Goal: Information Seeking & Learning: Learn about a topic

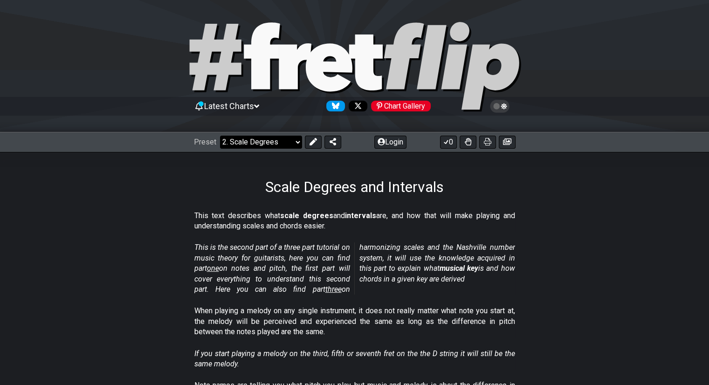
click at [263, 137] on select "Welcome to #fretflip! Initial Preset Custom Preset Minor Pentatonic Major Penta…" at bounding box center [261, 142] width 82 height 13
click at [220, 136] on select "Welcome to #fretflip! Initial Preset Custom Preset Minor Pentatonic Major Penta…" at bounding box center [261, 142] width 82 height 13
select select "/welcome"
select select "C"
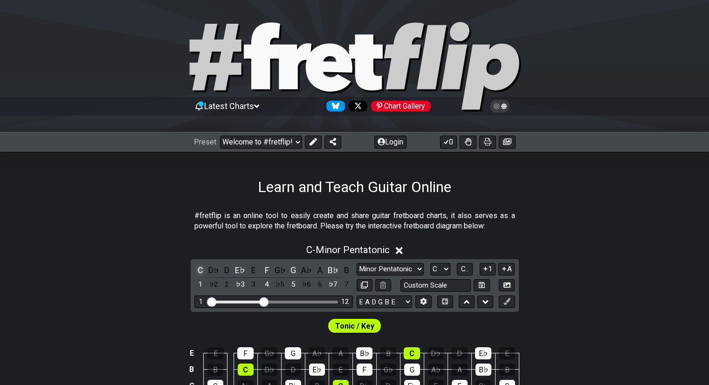
click at [197, 267] on div "C" at bounding box center [200, 270] width 12 height 13
click at [418, 268] on select "Minor Pentatonic Click to edit Minor Pentatonic Major Pentatonic Minor Blues Ma…" at bounding box center [390, 269] width 67 height 13
click at [293, 143] on select "Welcome to #fretflip! Initial Preset Custom Preset Minor Pentatonic Major Penta…" at bounding box center [261, 142] width 82 height 13
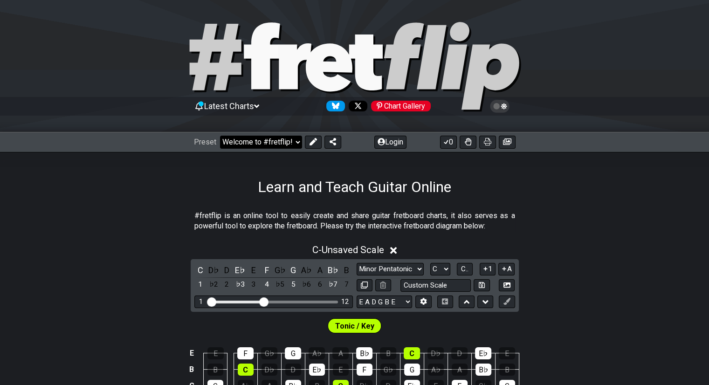
click at [220, 136] on select "Welcome to #fretflip! Initial Preset Custom Preset Minor Pentatonic Major Penta…" at bounding box center [261, 142] width 82 height 13
click at [278, 136] on select "Welcome to #fretflip! Initial Preset Custom Preset Minor Pentatonic Major Penta…" at bounding box center [261, 142] width 82 height 13
click at [220, 136] on select "Welcome to #fretflip! Initial Preset Custom Preset Minor Pentatonic Major Penta…" at bounding box center [261, 142] width 82 height 13
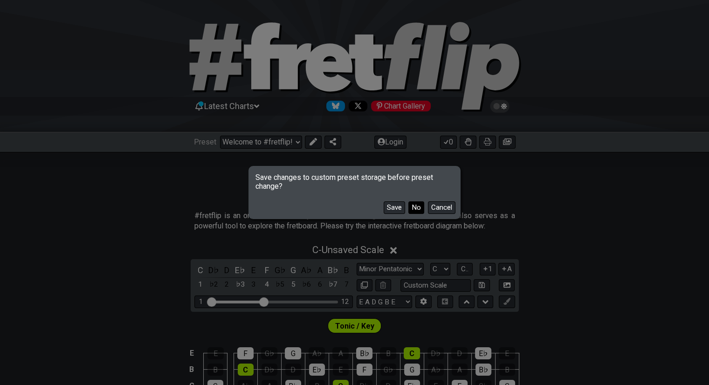
click at [410, 207] on button "No" at bounding box center [416, 207] width 16 height 13
select select "/user-defined"
select select "A"
select select "Testing 1, 3 and 4"
select select "C"
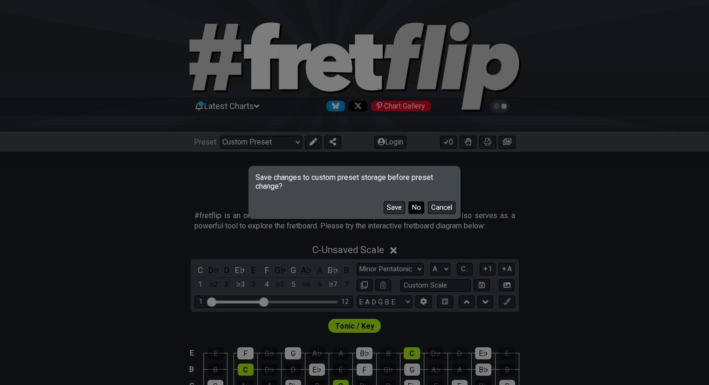
select select "C"
select select "A"
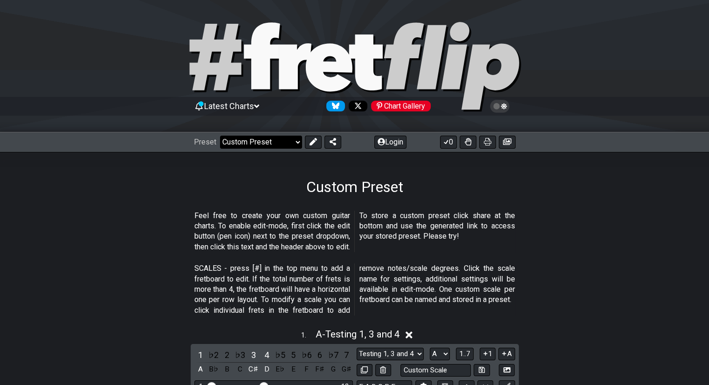
click at [293, 142] on select "Welcome to #fretflip! Initial Preset Custom Preset Minor Pentatonic Major Penta…" at bounding box center [261, 142] width 82 height 13
click at [220, 136] on select "Welcome to #fretflip! Initial Preset Custom Preset Minor Pentatonic Major Penta…" at bounding box center [261, 142] width 82 height 13
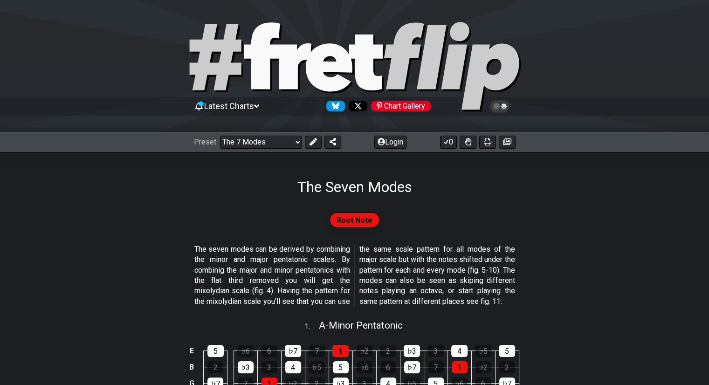
click at [347, 218] on span "Root Note" at bounding box center [355, 220] width 36 height 14
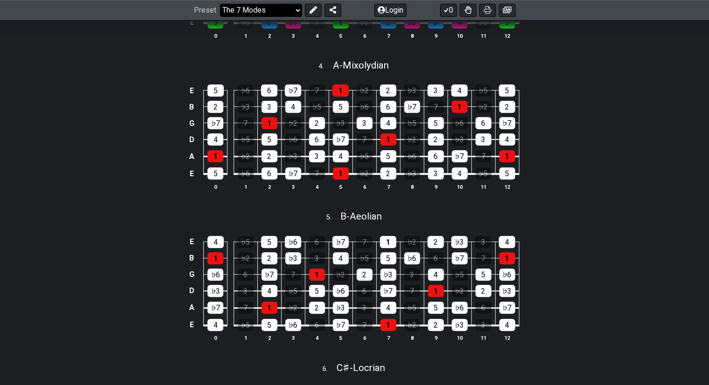
scroll to position [736, 0]
click at [287, 10] on select "Welcome to #fretflip! Initial Preset Custom Preset Minor Pentatonic Major Penta…" at bounding box center [261, 10] width 82 height 13
click at [220, 17] on select "Welcome to #fretflip! Initial Preset Custom Preset Minor Pentatonic Major Penta…" at bounding box center [261, 10] width 82 height 13
select select "/guitar-scales"
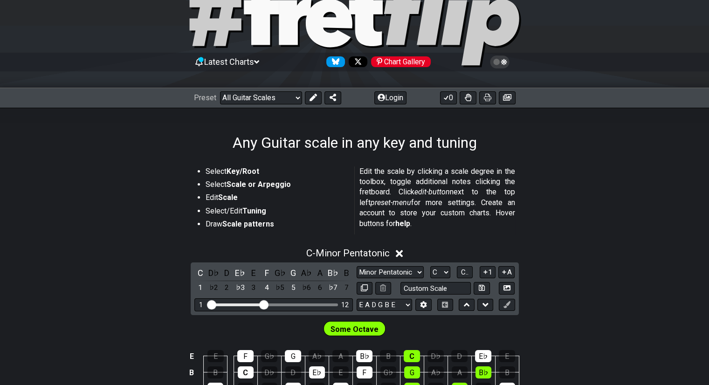
scroll to position [46, 0]
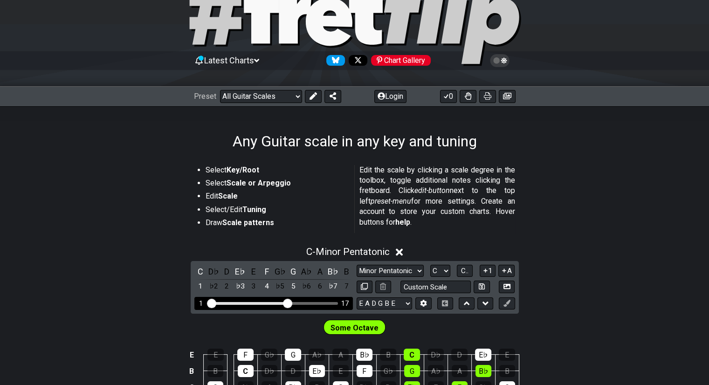
drag, startPoint x: 261, startPoint y: 301, endPoint x: 288, endPoint y: 302, distance: 27.6
click at [288, 302] on input "Visible fret range" at bounding box center [273, 302] width 132 height 0
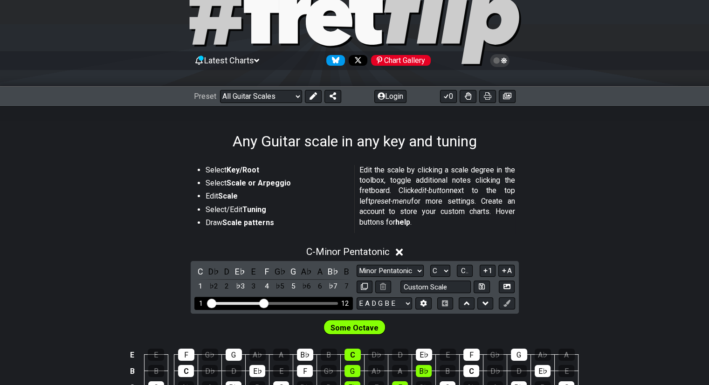
drag, startPoint x: 288, startPoint y: 302, endPoint x: 266, endPoint y: 308, distance: 23.1
click at [266, 302] on input "Visible fret range" at bounding box center [273, 302] width 132 height 0
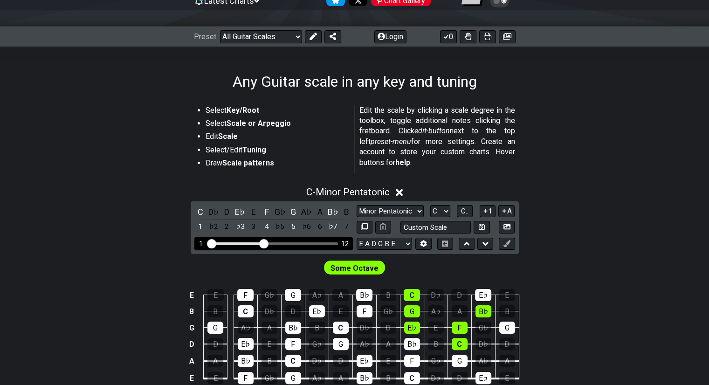
scroll to position [106, 0]
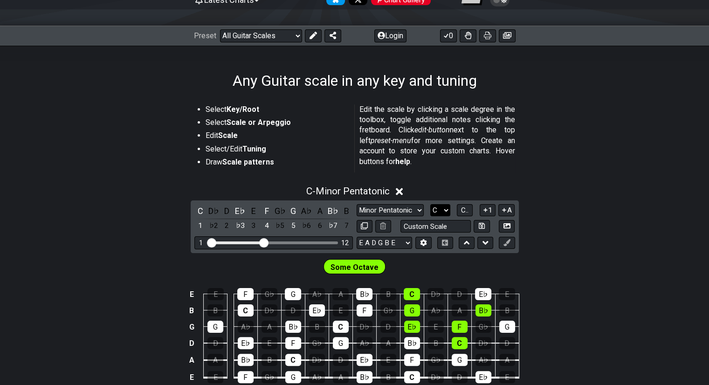
click at [440, 208] on select "A♭ A A♯ B♭ B C C♯ D♭ D D♯ E♭ E F F♯ G♭ G G♯" at bounding box center [440, 210] width 20 height 13
click at [430, 204] on select "A♭ A A♯ B♭ B C C♯ D♭ D D♯ E♭ E F F♯ G♭ G G♯" at bounding box center [440, 210] width 20 height 13
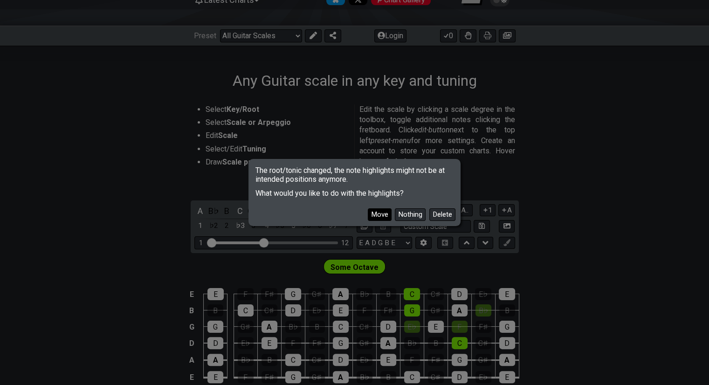
click at [384, 215] on button "Move" at bounding box center [380, 214] width 24 height 13
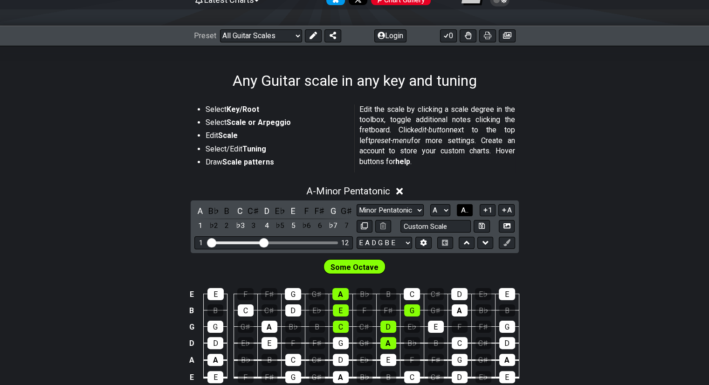
click at [461, 212] on span "A.." at bounding box center [464, 210] width 7 height 8
click at [461, 212] on span "1..7" at bounding box center [464, 210] width 11 height 8
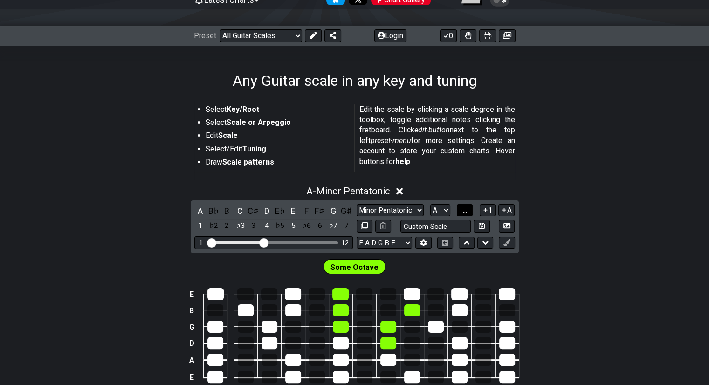
click at [461, 212] on button "..." at bounding box center [465, 210] width 16 height 13
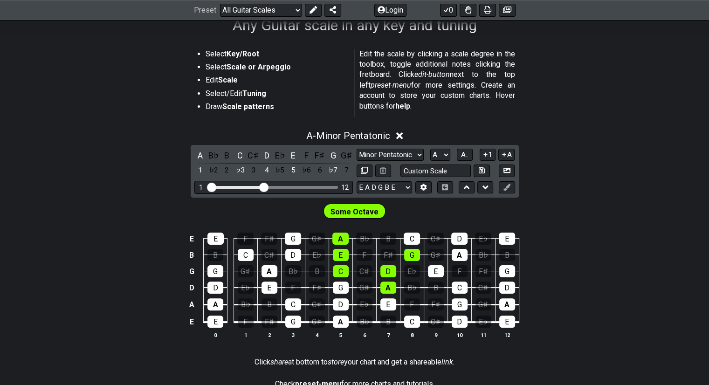
scroll to position [162, 0]
click at [445, 155] on select "A♭ A A♯ B♭ B C C♯ D♭ D D♯ E♭ E F F♯ G♭ G G♯" at bounding box center [440, 154] width 20 height 13
click at [430, 148] on select "A♭ A A♯ B♭ B C C♯ D♭ D D♯ E♭ E F F♯ G♭ G G♯" at bounding box center [440, 154] width 20 height 13
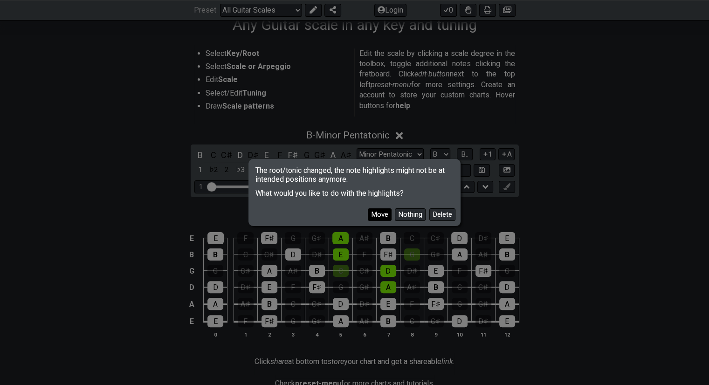
click at [385, 219] on button "Move" at bounding box center [380, 214] width 24 height 13
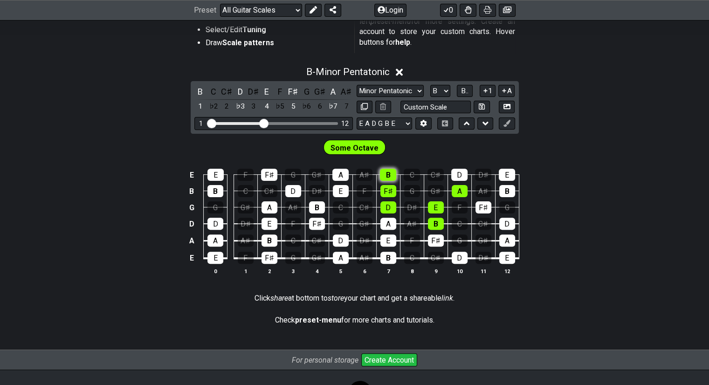
scroll to position [227, 0]
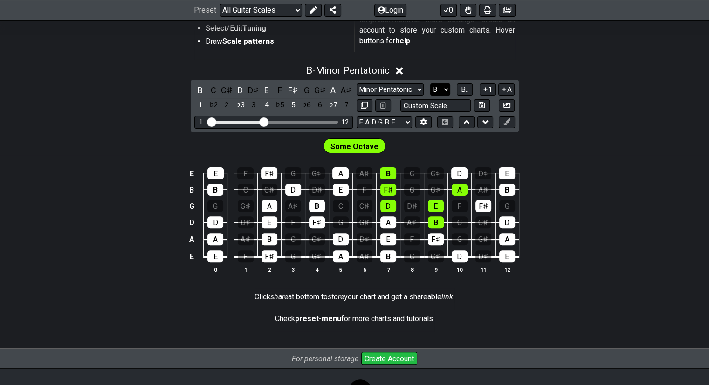
click at [436, 89] on select "A♭ A A♯ B♭ B C C♯ D♭ D D♯ E♭ E F F♯ G♭ G G♯" at bounding box center [440, 89] width 20 height 13
select select "F#"
click at [430, 83] on select "A♭ A A♯ B♭ B C C♯ D♭ D D♯ E♭ E F F♯ G♭ G G♯" at bounding box center [440, 89] width 20 height 13
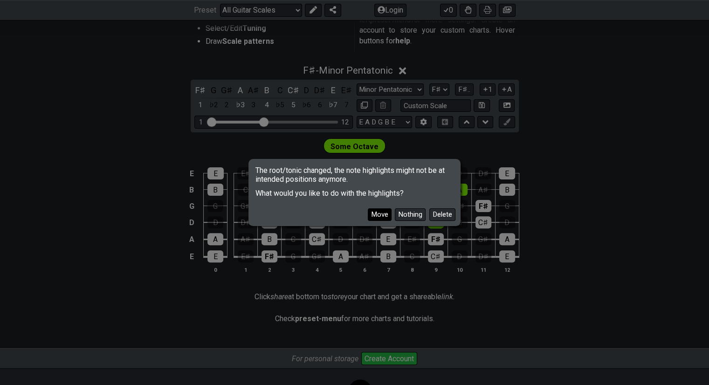
click at [383, 213] on button "Move" at bounding box center [380, 214] width 24 height 13
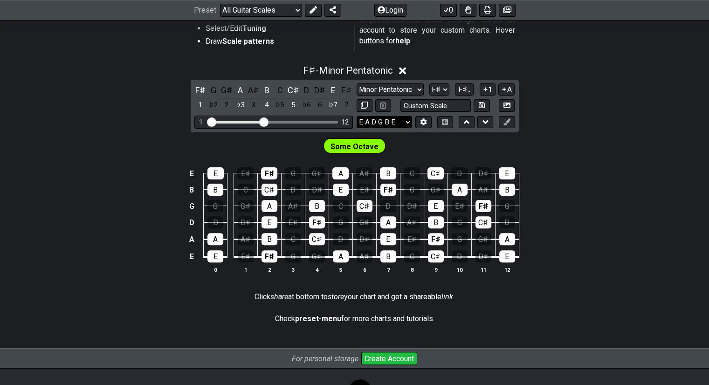
click at [407, 120] on select "E A D G B E E A D G B E E A D G B E B E A D F♯ B A D G C E A D A D G B E E♭ A♭ …" at bounding box center [384, 122] width 55 height 13
click at [418, 90] on select "Minor Pentatonic Root Minor Pentatonic Major Pentatonic Minor Blues Major Blues…" at bounding box center [390, 89] width 67 height 13
select select "Major Pentatonic"
click at [357, 83] on select "Minor Pentatonic Root Minor Pentatonic Major Pentatonic Minor Blues Major Blues…" at bounding box center [390, 89] width 67 height 13
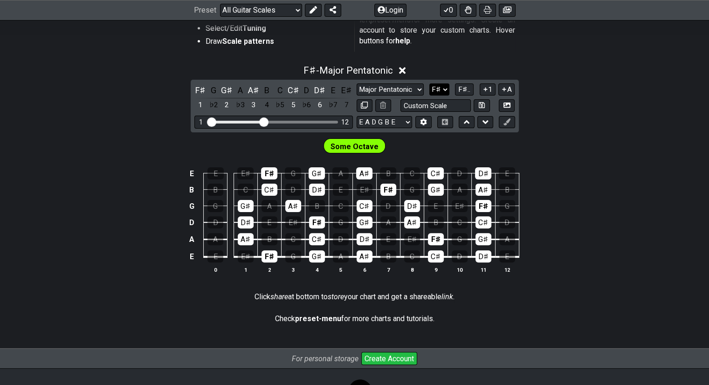
click at [447, 85] on select "A♭ A A♯ B♭ B C C♯ D♭ D D♯ E♭ E F F♯ G♭ G G♯" at bounding box center [439, 89] width 20 height 13
select select "A"
click at [430, 83] on select "A♭ A A♯ B♭ B C C♯ D♭ D D♯ E♭ E F F♯ G♭ G G♯" at bounding box center [439, 89] width 20 height 13
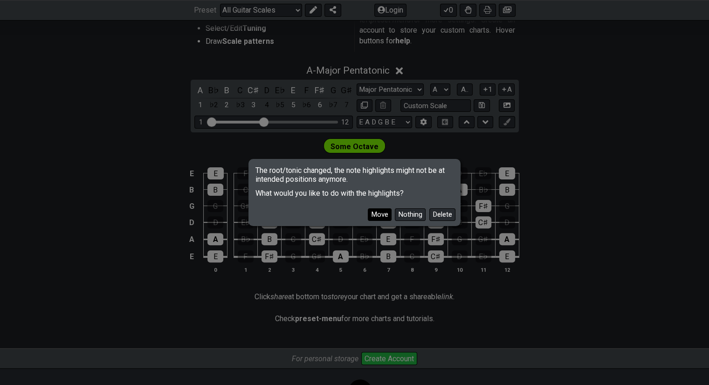
click at [383, 211] on button "Move" at bounding box center [380, 214] width 24 height 13
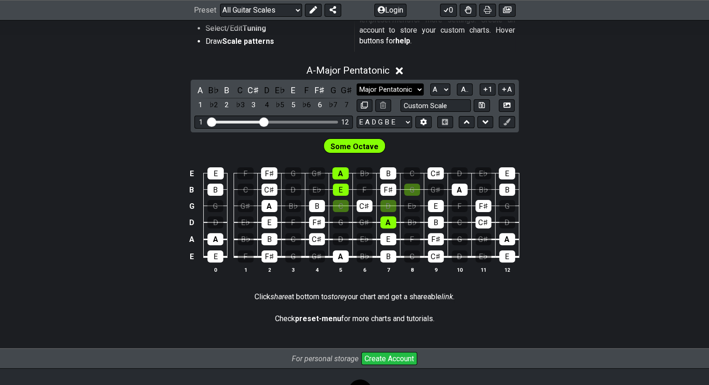
click at [405, 90] on select "Minor Pentatonic Root Minor Pentatonic Major Pentatonic Minor Blues Major Blues…" at bounding box center [390, 89] width 67 height 13
select select "Minor Pentatonic"
click at [357, 83] on select "Minor Pentatonic Root Minor Pentatonic Major Pentatonic Minor Blues Major Blues…" at bounding box center [390, 89] width 67 height 13
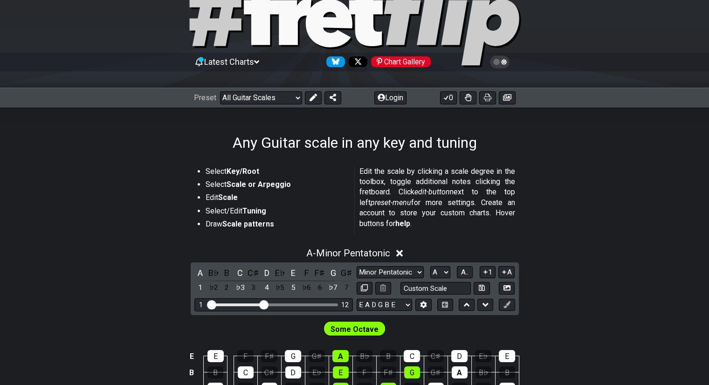
scroll to position [47, 0]
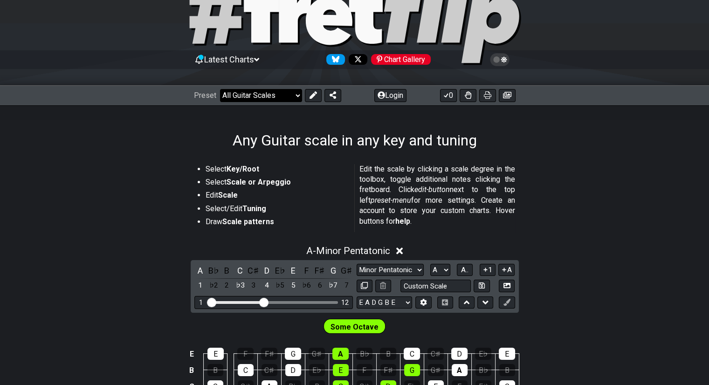
click at [277, 99] on select "Welcome to #fretflip! Initial Preset Custom Preset Minor Pentatonic Major Penta…" at bounding box center [261, 95] width 82 height 13
click at [220, 89] on select "Welcome to #fretflip! Initial Preset Custom Preset Minor Pentatonic Major Penta…" at bounding box center [261, 95] width 82 height 13
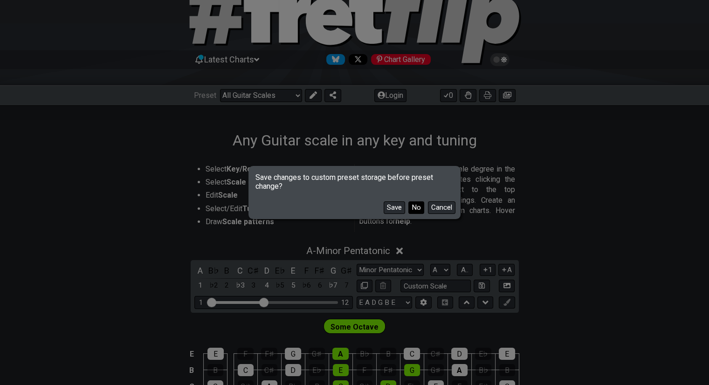
click at [420, 210] on button "No" at bounding box center [416, 207] width 16 height 13
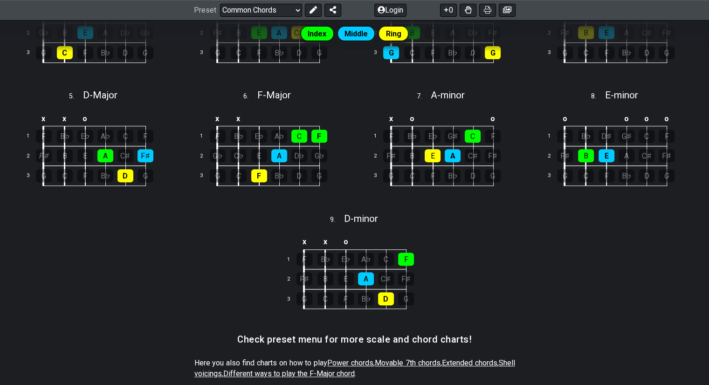
scroll to position [345, 0]
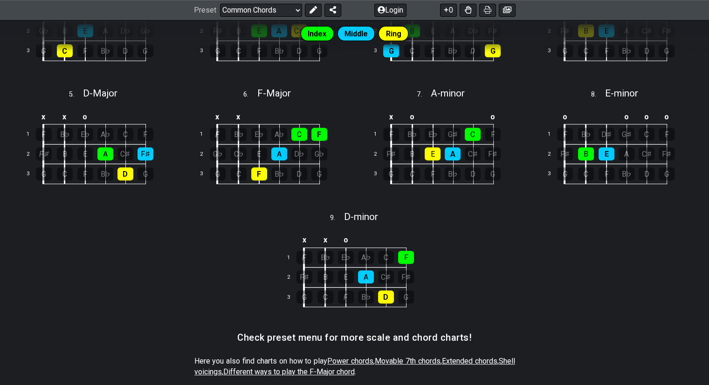
click at [379, 179] on td "3" at bounding box center [379, 174] width 22 height 20
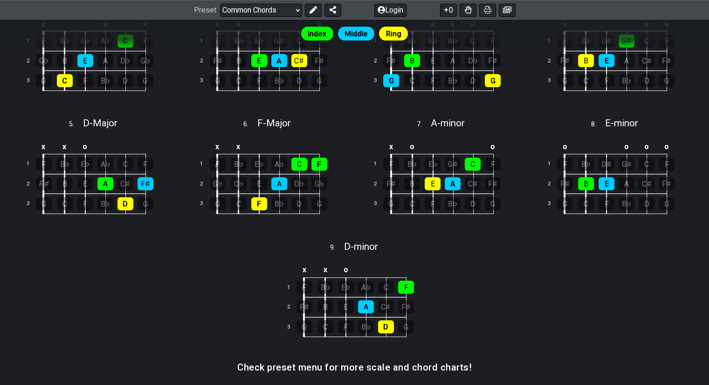
scroll to position [308, 0]
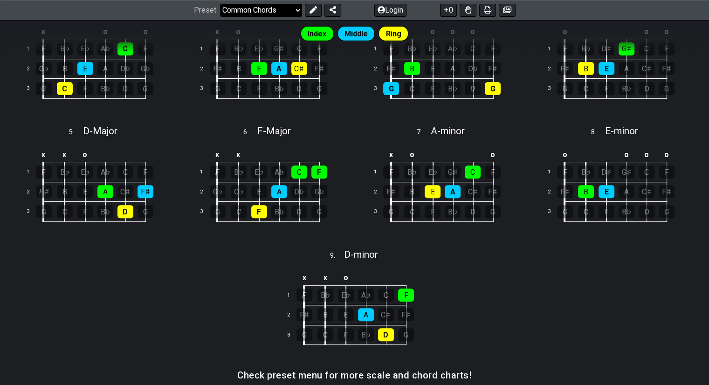
click at [289, 6] on select "Welcome to #fretflip! Initial Preset Custom Preset Minor Pentatonic Major Penta…" at bounding box center [261, 10] width 82 height 13
click at [220, 17] on select "Welcome to #fretflip! Initial Preset Custom Preset Minor Pentatonic Major Penta…" at bounding box center [261, 10] width 82 height 13
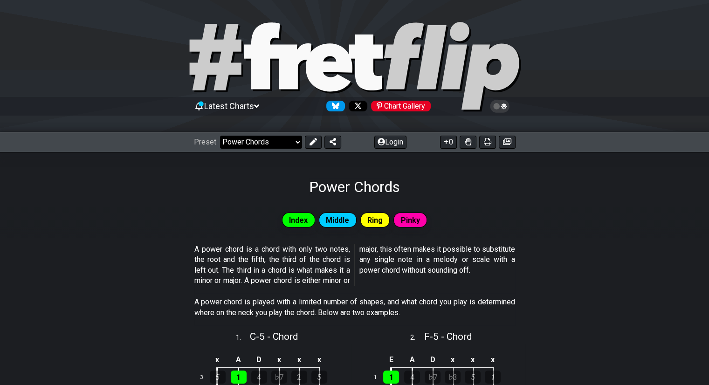
click at [281, 144] on select "Welcome to #fretflip! Initial Preset Custom Preset Minor Pentatonic Major Penta…" at bounding box center [261, 142] width 82 height 13
click at [220, 136] on select "Welcome to #fretflip! Initial Preset Custom Preset Minor Pentatonic Major Penta…" at bounding box center [261, 142] width 82 height 13
click at [244, 144] on select "Welcome to #fretflip! Initial Preset Custom Preset Minor Pentatonic Major Penta…" at bounding box center [261, 142] width 82 height 13
click at [220, 136] on select "Welcome to #fretflip! Initial Preset Custom Preset Minor Pentatonic Major Penta…" at bounding box center [261, 142] width 82 height 13
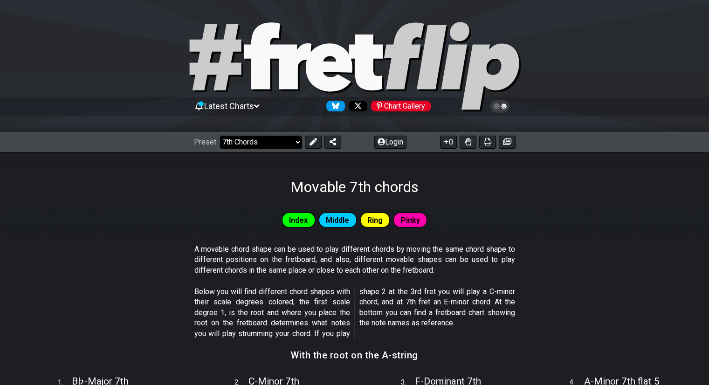
click at [289, 142] on select "Welcome to #fretflip! Initial Preset Custom Preset Minor Pentatonic Major Penta…" at bounding box center [261, 142] width 82 height 13
click at [220, 136] on select "Welcome to #fretflip! Initial Preset Custom Preset Minor Pentatonic Major Penta…" at bounding box center [261, 142] width 82 height 13
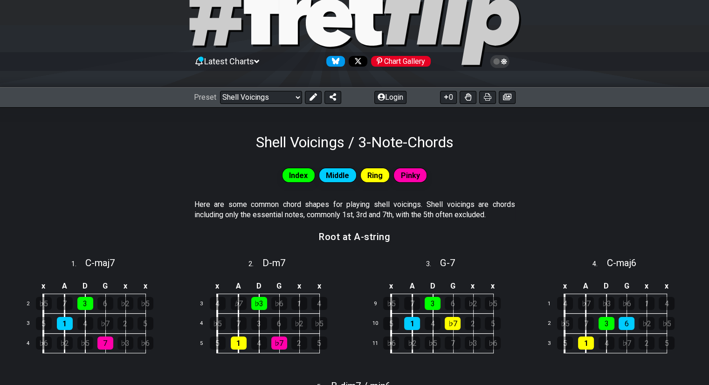
scroll to position [47, 0]
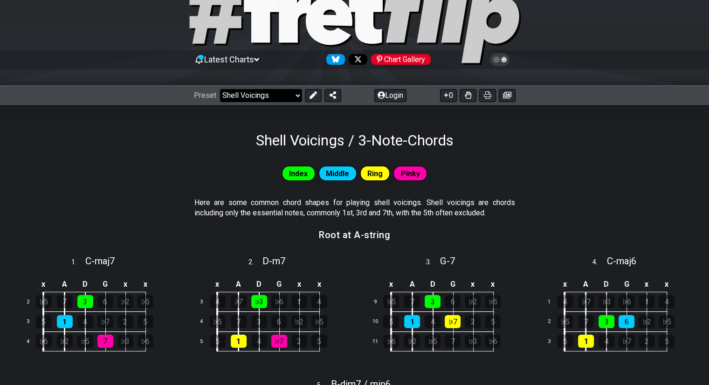
click at [243, 97] on select "Welcome to #fretflip! Initial Preset Custom Preset Minor Pentatonic Major Penta…" at bounding box center [261, 95] width 82 height 13
click at [220, 89] on select "Welcome to #fretflip! Initial Preset Custom Preset Minor Pentatonic Major Penta…" at bounding box center [261, 95] width 82 height 13
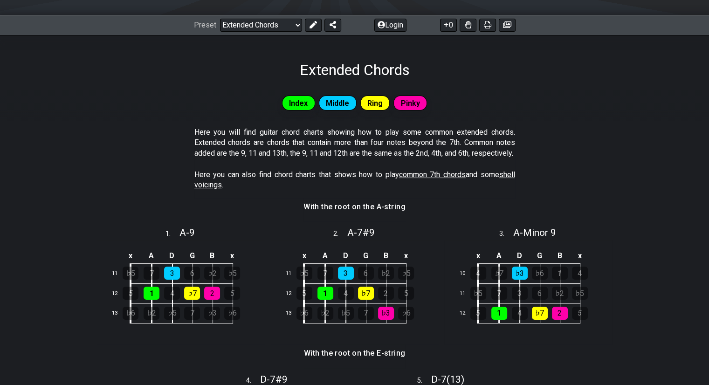
scroll to position [117, 0]
click at [293, 21] on select "Welcome to #fretflip! Initial Preset Custom Preset Minor Pentatonic Major Penta…" at bounding box center [261, 24] width 82 height 13
click at [220, 18] on select "Welcome to #fretflip! Initial Preset Custom Preset Minor Pentatonic Major Penta…" at bounding box center [261, 24] width 82 height 13
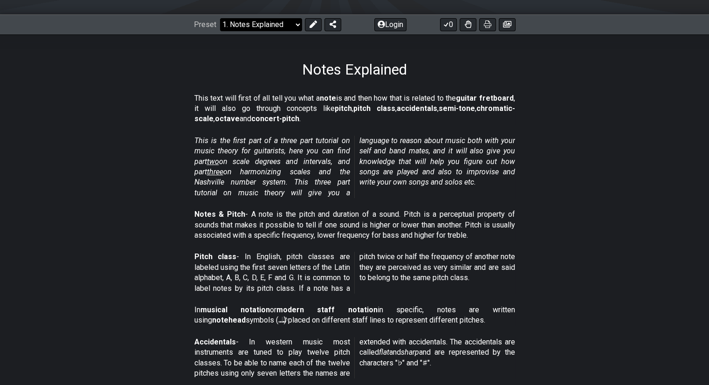
click at [283, 23] on select "Welcome to #fretflip! Initial Preset Custom Preset Minor Pentatonic Major Penta…" at bounding box center [261, 24] width 82 height 13
click at [220, 18] on select "Welcome to #fretflip! Initial Preset Custom Preset Minor Pentatonic Major Penta…" at bounding box center [261, 24] width 82 height 13
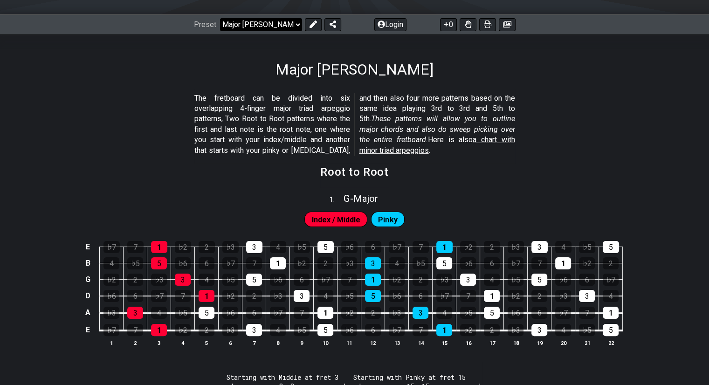
click at [290, 25] on select "Welcome to #fretflip! Initial Preset Custom Preset Minor Pentatonic Major Penta…" at bounding box center [261, 24] width 82 height 13
click at [220, 18] on select "Welcome to #fretflip! Initial Preset Custom Preset Minor Pentatonic Major Penta…" at bounding box center [261, 24] width 82 height 13
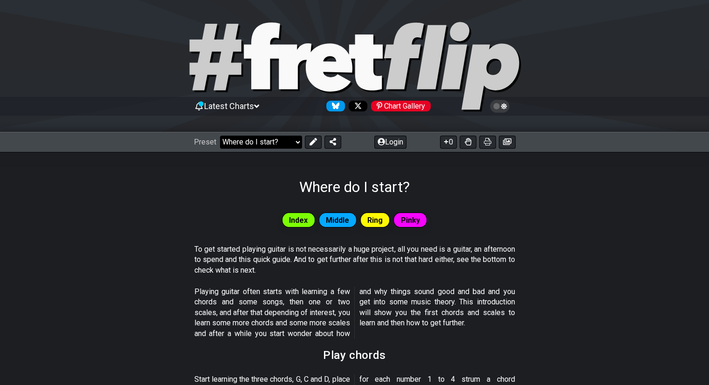
click at [284, 144] on select "Welcome to #fretflip! Initial Preset Custom Preset Minor Pentatonic Major Penta…" at bounding box center [261, 142] width 82 height 13
click at [220, 136] on select "Welcome to #fretflip! Initial Preset Custom Preset Minor Pentatonic Major Penta…" at bounding box center [261, 142] width 82 height 13
select select "/welcome"
select select "C"
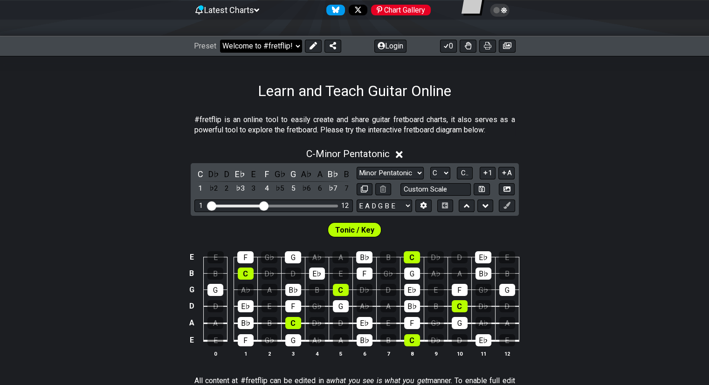
scroll to position [96, 0]
click at [399, 153] on icon at bounding box center [399, 154] width 7 height 10
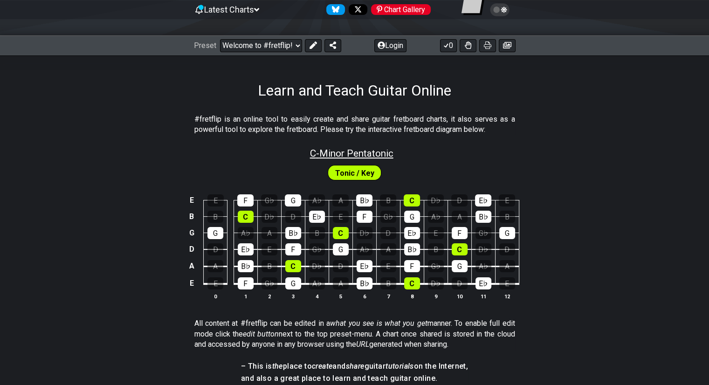
click at [379, 152] on span "C - Minor Pentatonic" at bounding box center [351, 153] width 83 height 11
select select "C"
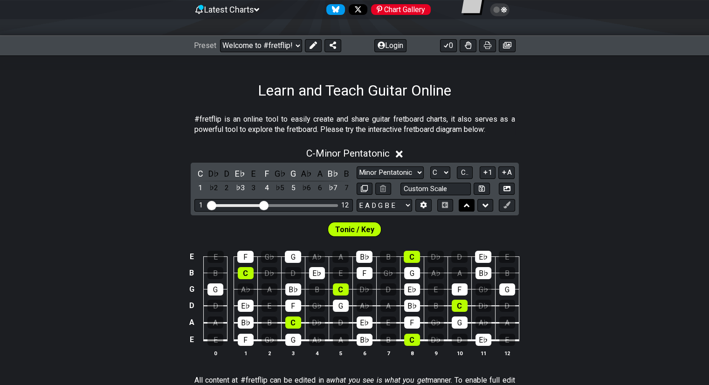
click at [470, 207] on button at bounding box center [467, 205] width 16 height 13
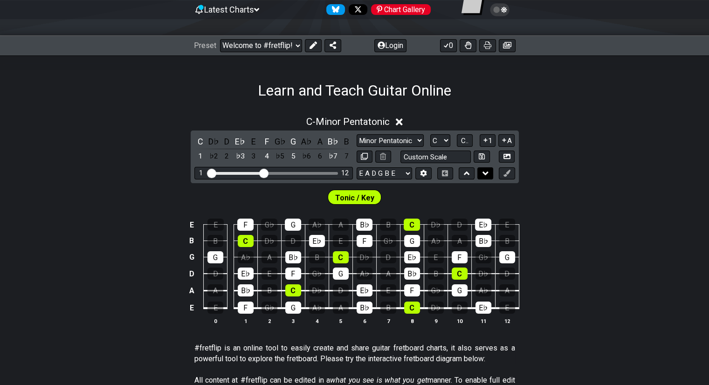
click at [484, 172] on icon at bounding box center [485, 174] width 6 height 4
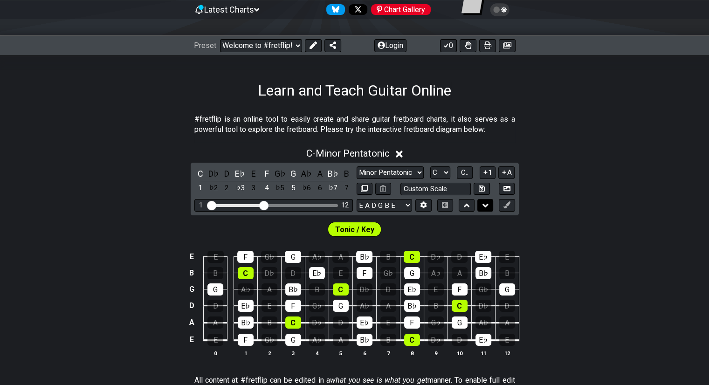
click at [483, 204] on icon at bounding box center [485, 206] width 6 height 4
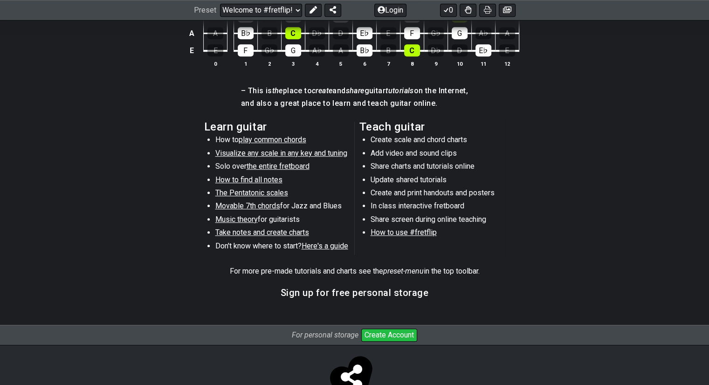
scroll to position [429, 0]
click at [285, 166] on span "the entire fretboard" at bounding box center [278, 165] width 63 height 9
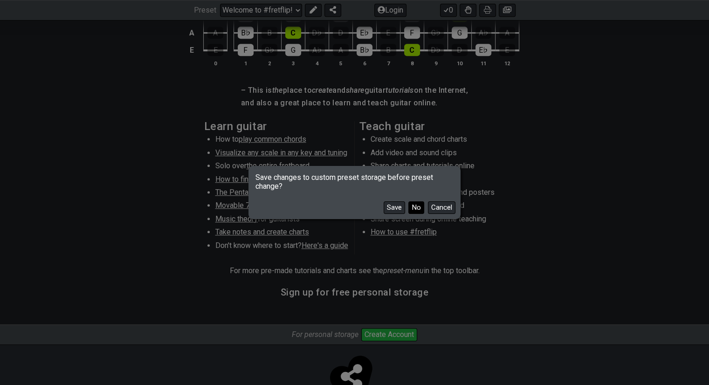
click at [416, 207] on button "No" at bounding box center [416, 207] width 16 height 13
select select "/how-to-solo"
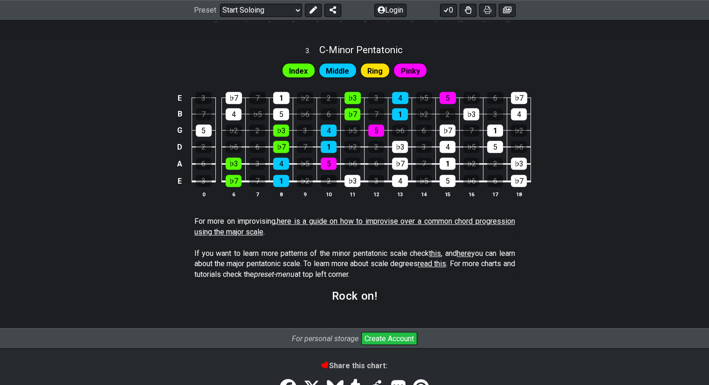
scroll to position [717, 0]
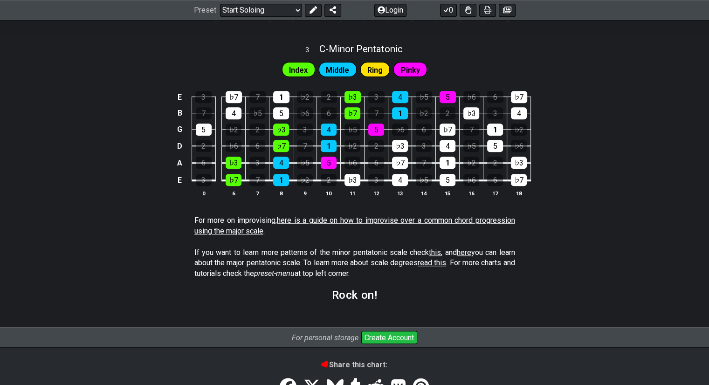
click at [425, 219] on link "here is a guide on how to improvise over a common chord progression using the m…" at bounding box center [354, 225] width 321 height 19
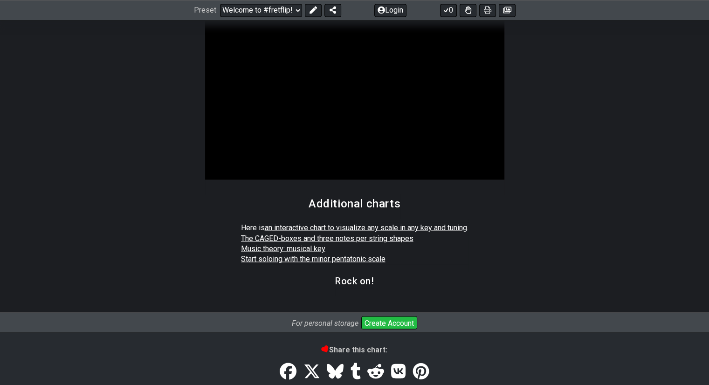
scroll to position [1582, 0]
click at [313, 250] on link "Music theory: musical key" at bounding box center [283, 247] width 84 height 9
